Goal: Task Accomplishment & Management: Manage account settings

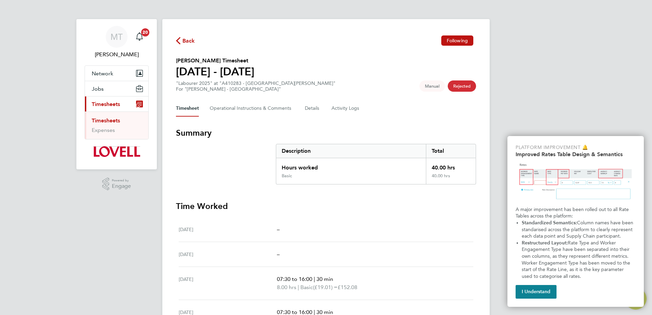
click at [108, 122] on link "Timesheets" at bounding box center [106, 120] width 28 height 6
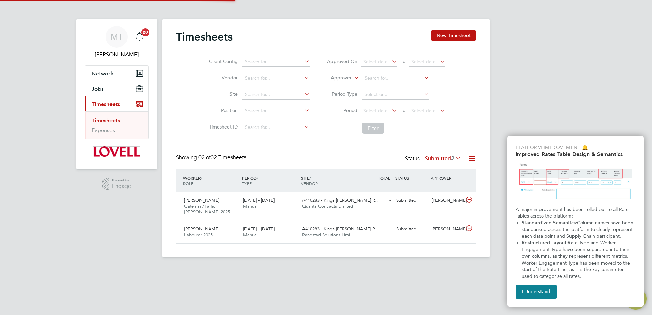
scroll to position [17, 59]
click at [539, 290] on button "I Understand" at bounding box center [536, 292] width 41 height 14
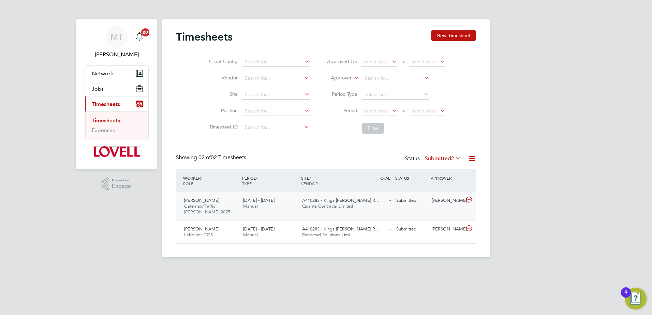
click at [362, 204] on div "- Submitted" at bounding box center [375, 200] width 35 height 11
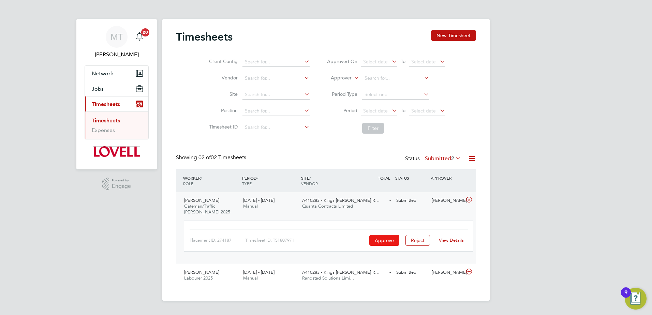
click at [376, 242] on button "Approve" at bounding box center [384, 240] width 30 height 11
click at [291, 272] on div "16 - 22 Aug 2025 Manual" at bounding box center [269, 275] width 59 height 17
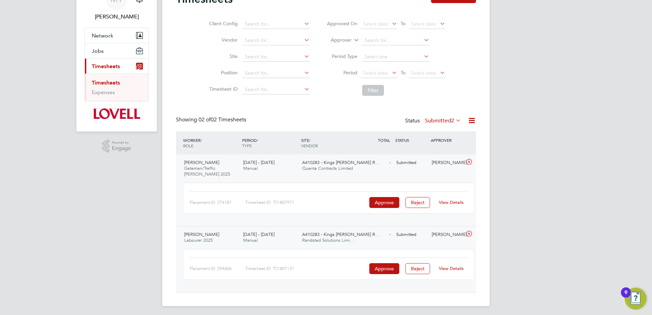
scroll to position [40, 0]
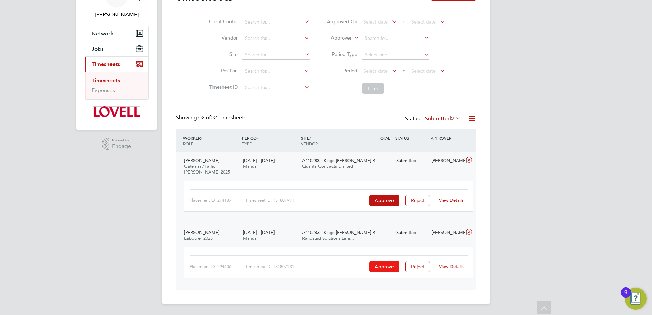
click at [389, 270] on button "Approve" at bounding box center [384, 266] width 30 height 11
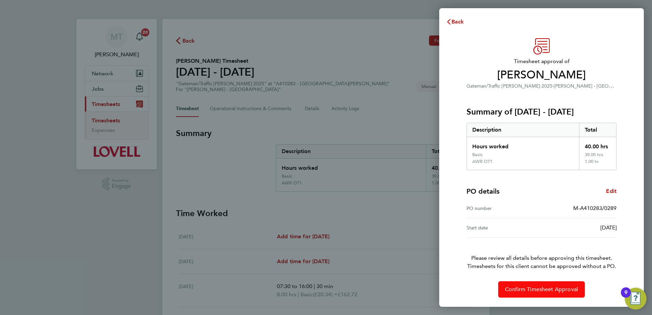
click at [562, 291] on span "Confirm Timesheet Approval" at bounding box center [541, 289] width 73 height 7
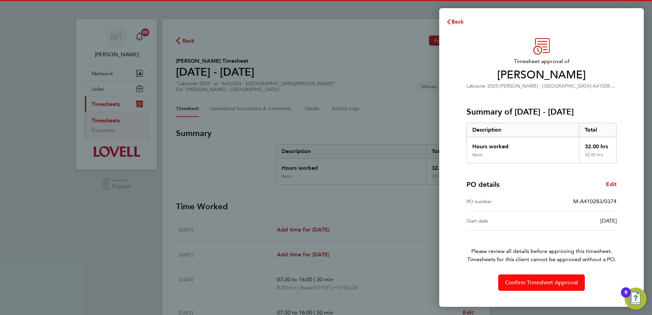
click at [549, 280] on span "Confirm Timesheet Approval" at bounding box center [541, 282] width 73 height 7
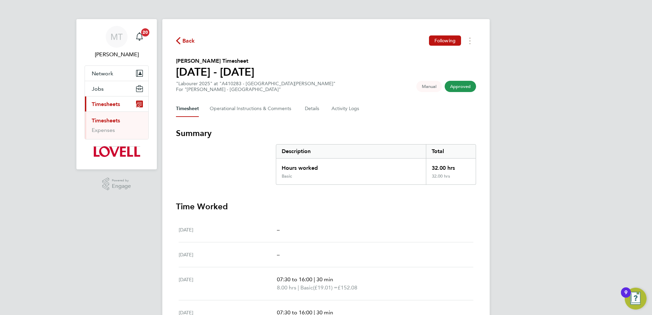
click at [107, 120] on link "Timesheets" at bounding box center [106, 120] width 28 height 6
